Goal: Task Accomplishment & Management: Manage account settings

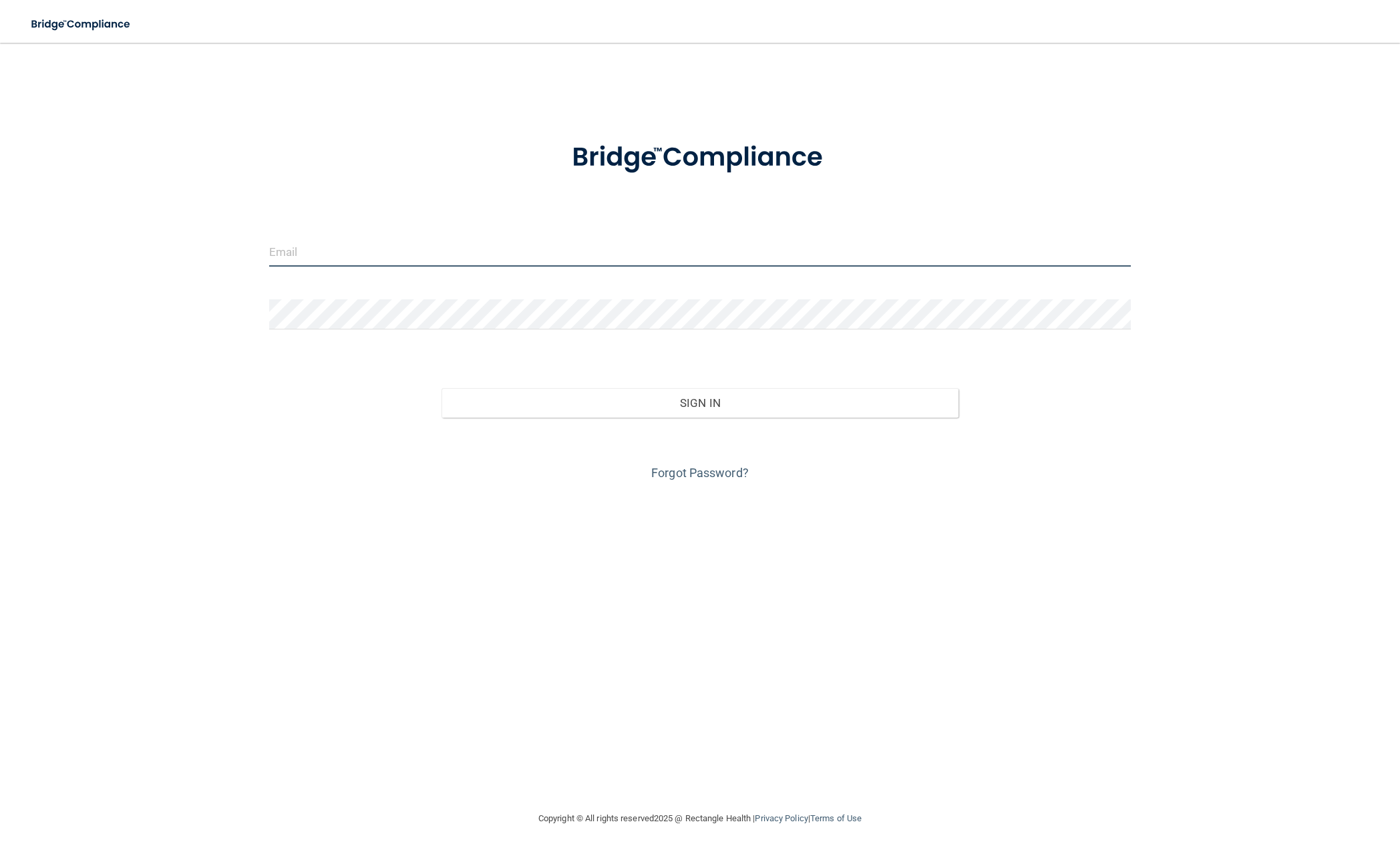
click at [327, 252] on input "email" at bounding box center [700, 251] width 862 height 30
paste input "[PERSON_NAME][EMAIL_ADDRESS][DOMAIN_NAME]"
type input "[PERSON_NAME][EMAIL_ADDRESS][DOMAIN_NAME]"
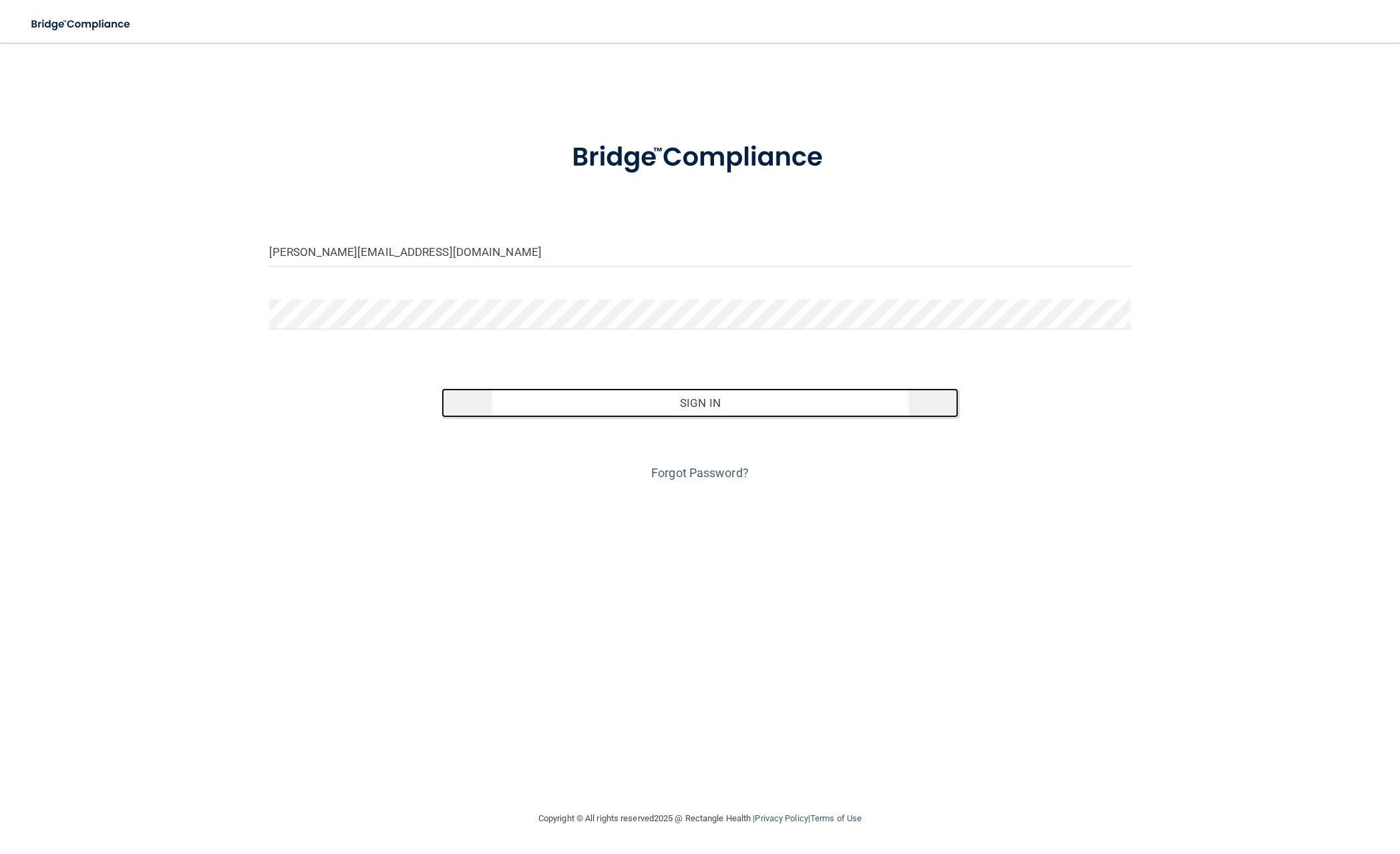
click at [480, 404] on button "Sign In" at bounding box center [700, 402] width 517 height 29
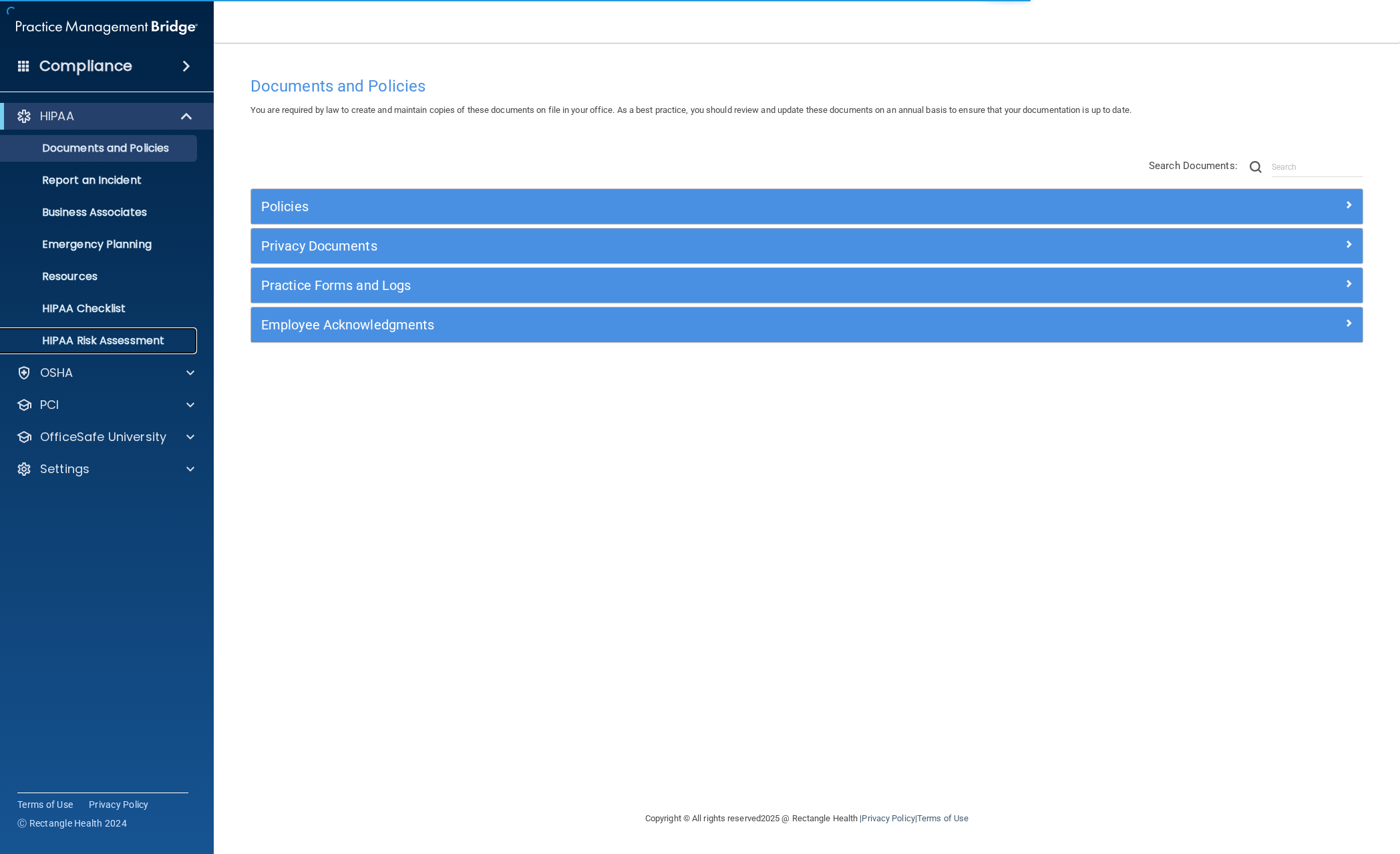
click at [130, 338] on p "HIPAA Risk Assessment" at bounding box center [100, 340] width 183 height 13
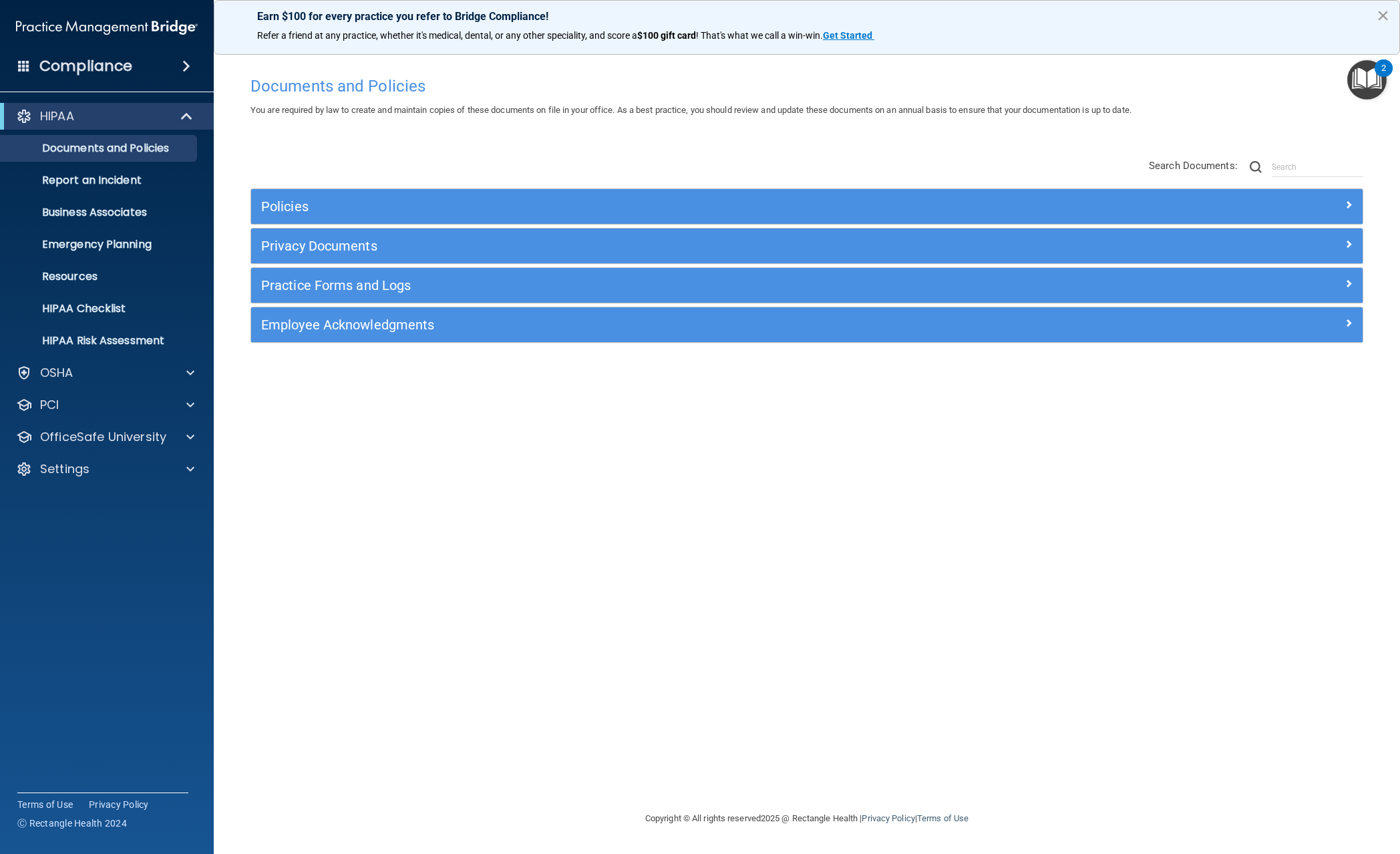
click at [1384, 14] on button "×" at bounding box center [1383, 15] width 13 height 21
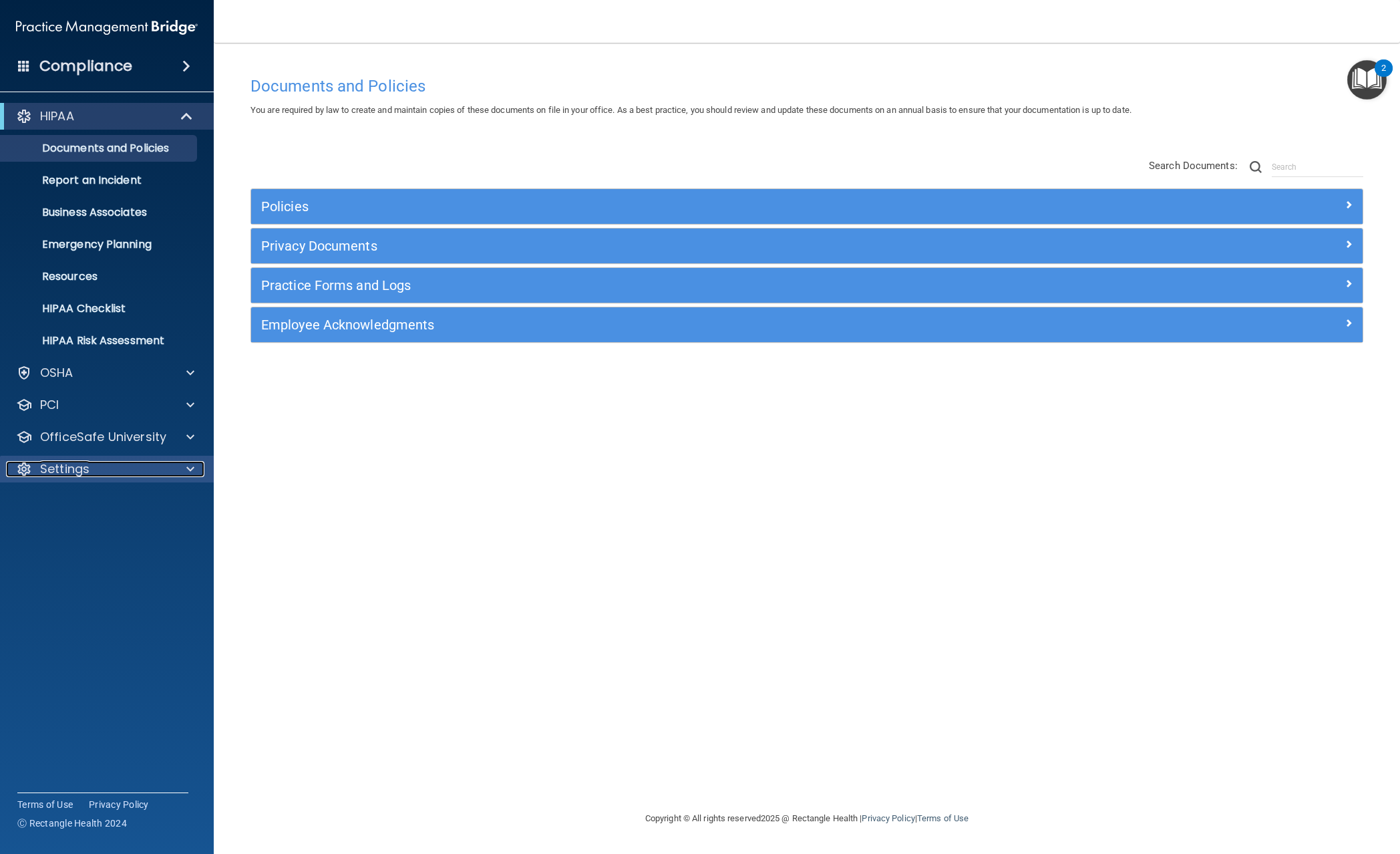
click at [122, 464] on div "Settings" at bounding box center [89, 469] width 166 height 16
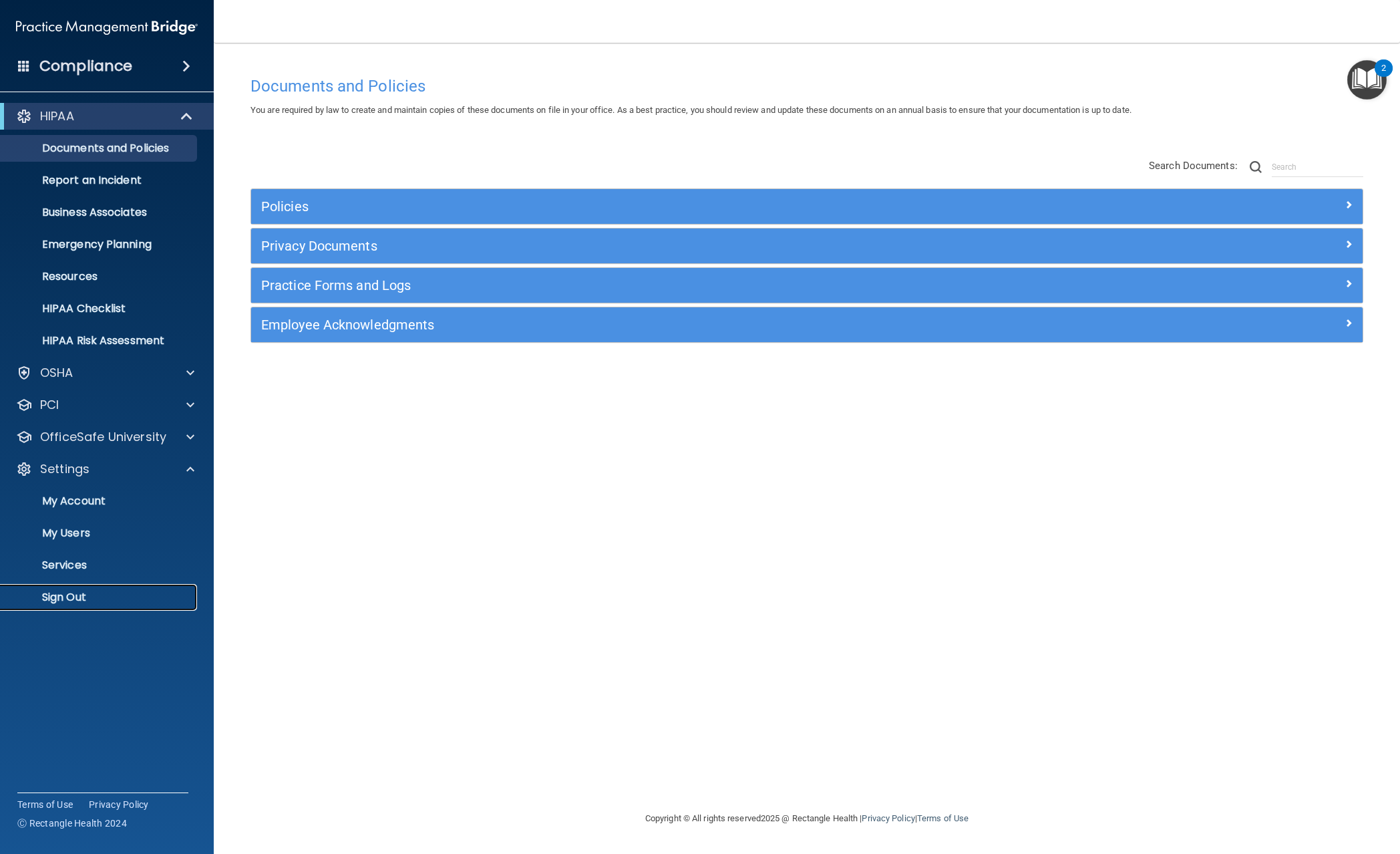
click at [92, 588] on link "Sign Out" at bounding box center [92, 597] width 210 height 27
